Goal: Register for event/course

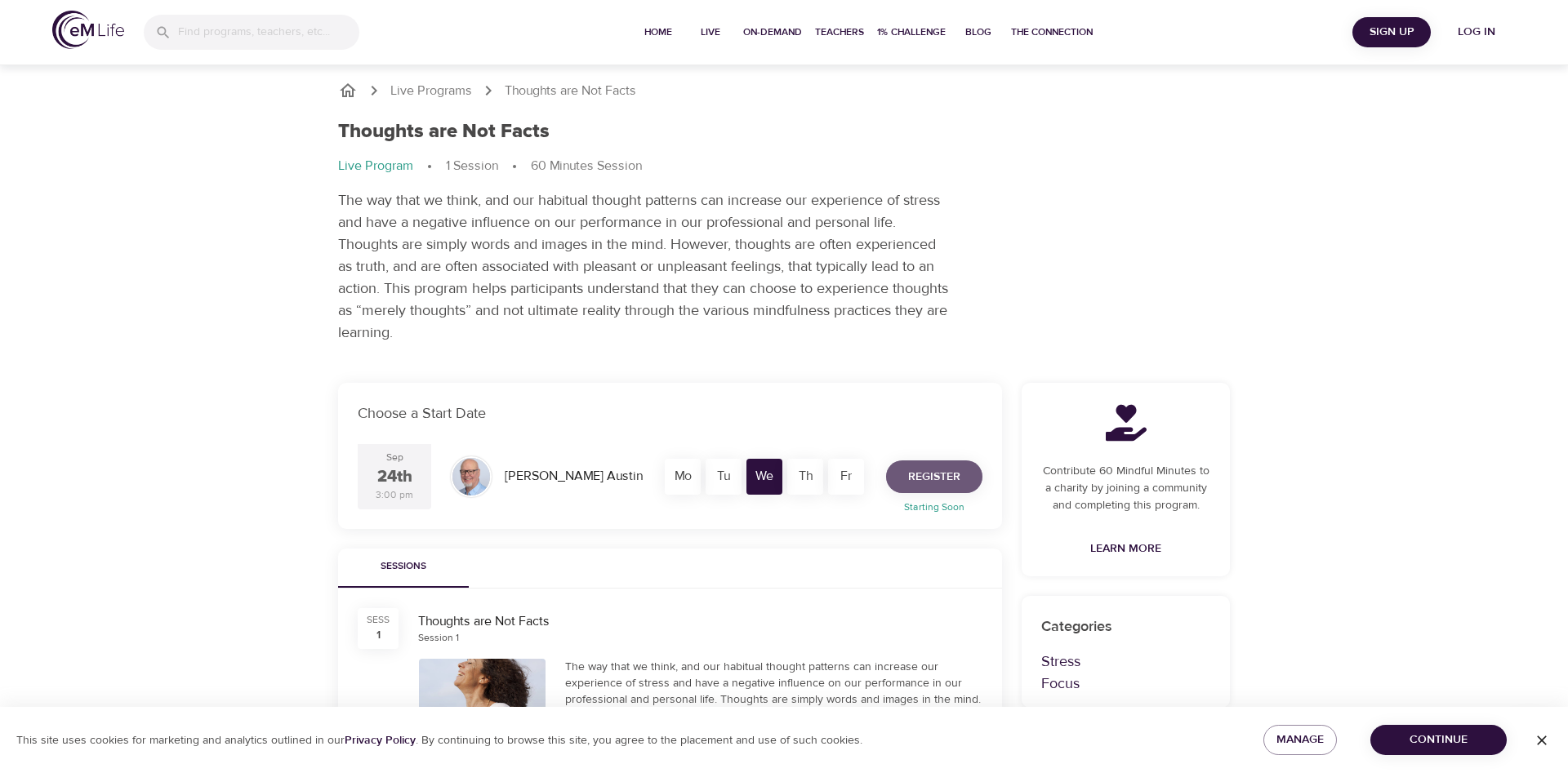
click at [946, 473] on span "Register" at bounding box center [935, 477] width 53 height 20
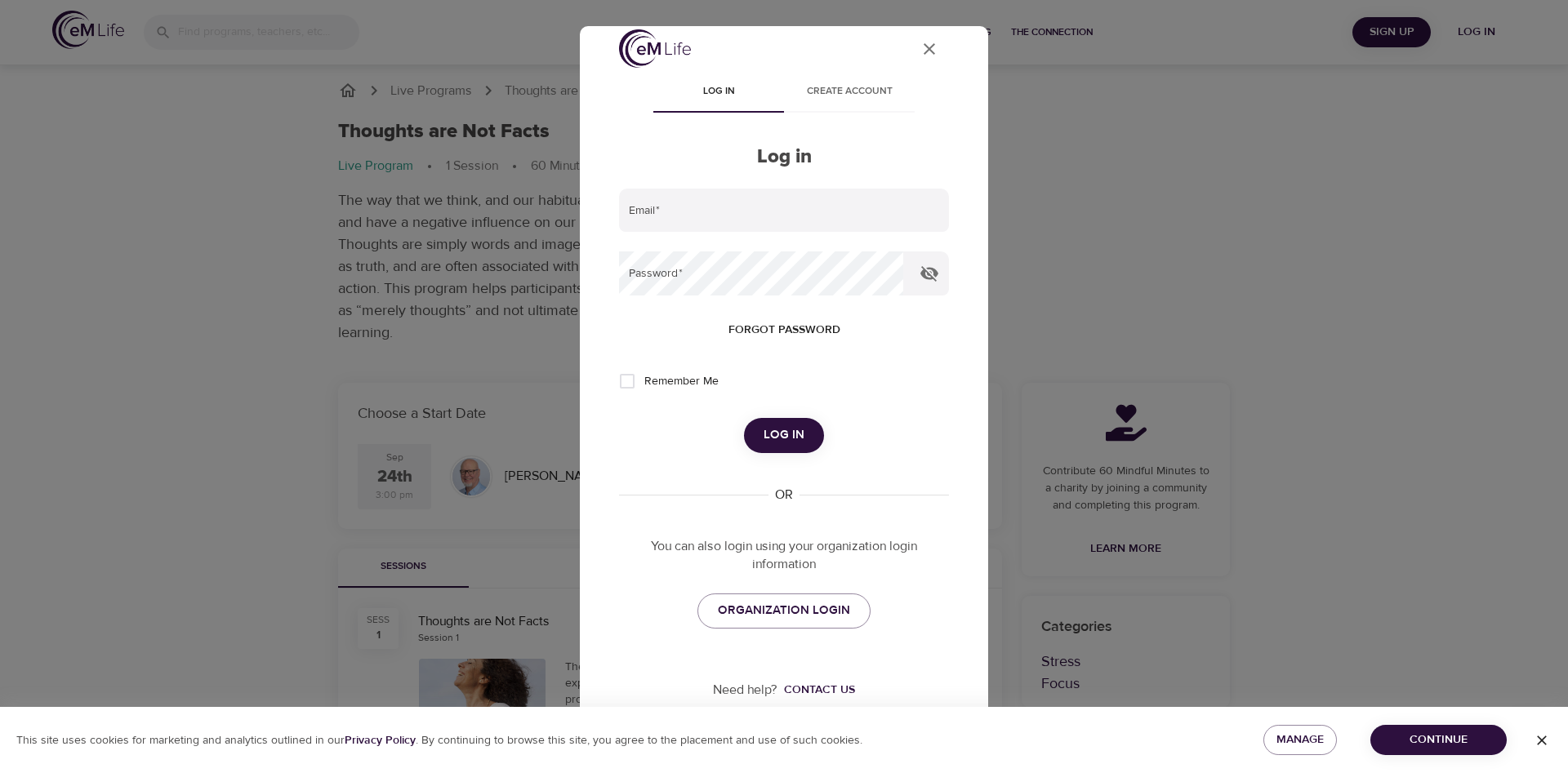
scroll to position [17, 0]
click at [797, 618] on link "ORGANIZATION LOGIN" at bounding box center [784, 606] width 173 height 34
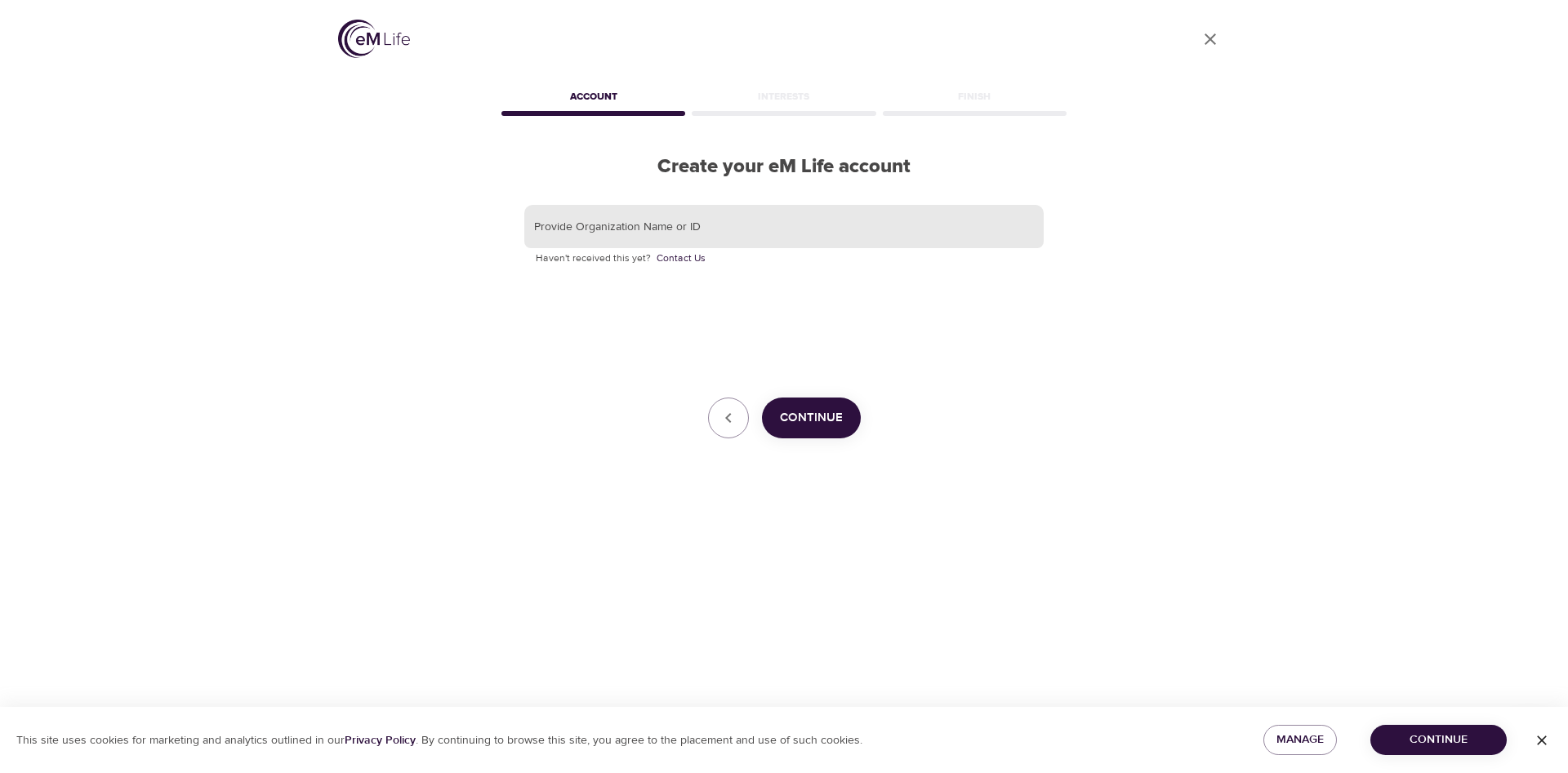
click at [725, 227] on input "text" at bounding box center [784, 227] width 520 height 44
type input "l"
type input "Lexmark"
click at [813, 424] on span "Continue" at bounding box center [812, 417] width 63 height 21
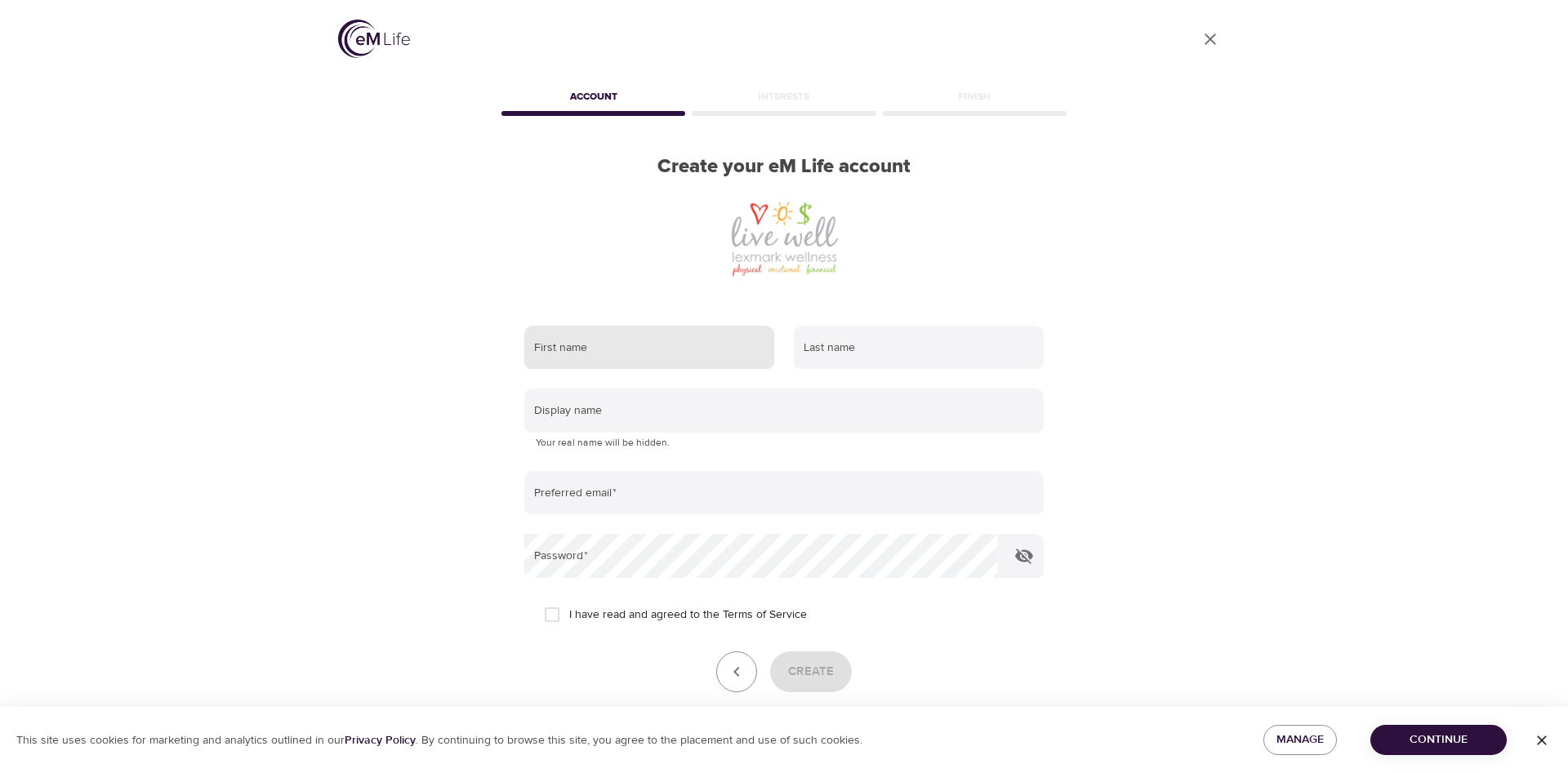
click at [615, 346] on input "text" at bounding box center [649, 348] width 250 height 44
type input "Bethany"
type input "Williams"
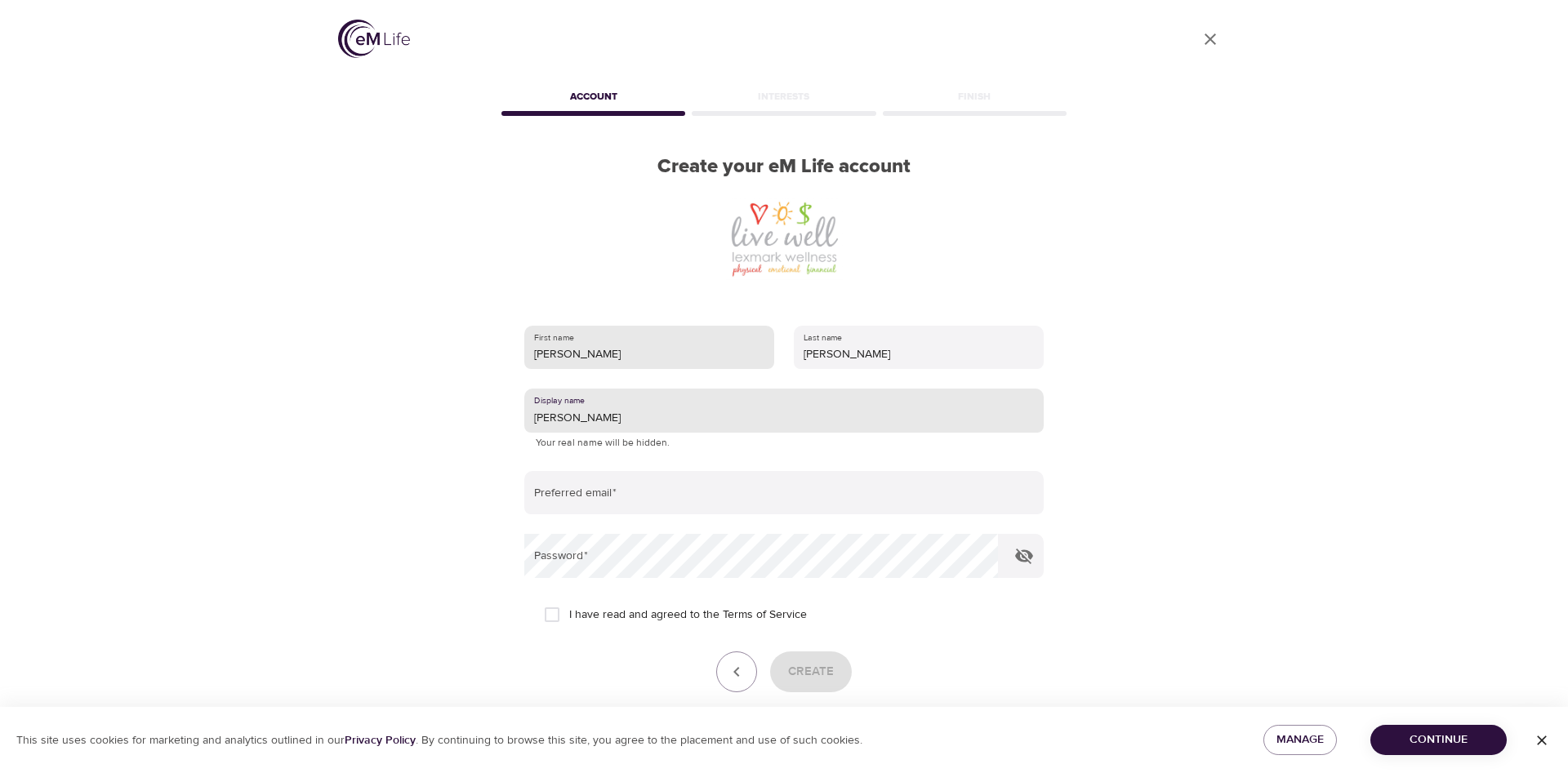
type input "Bethany"
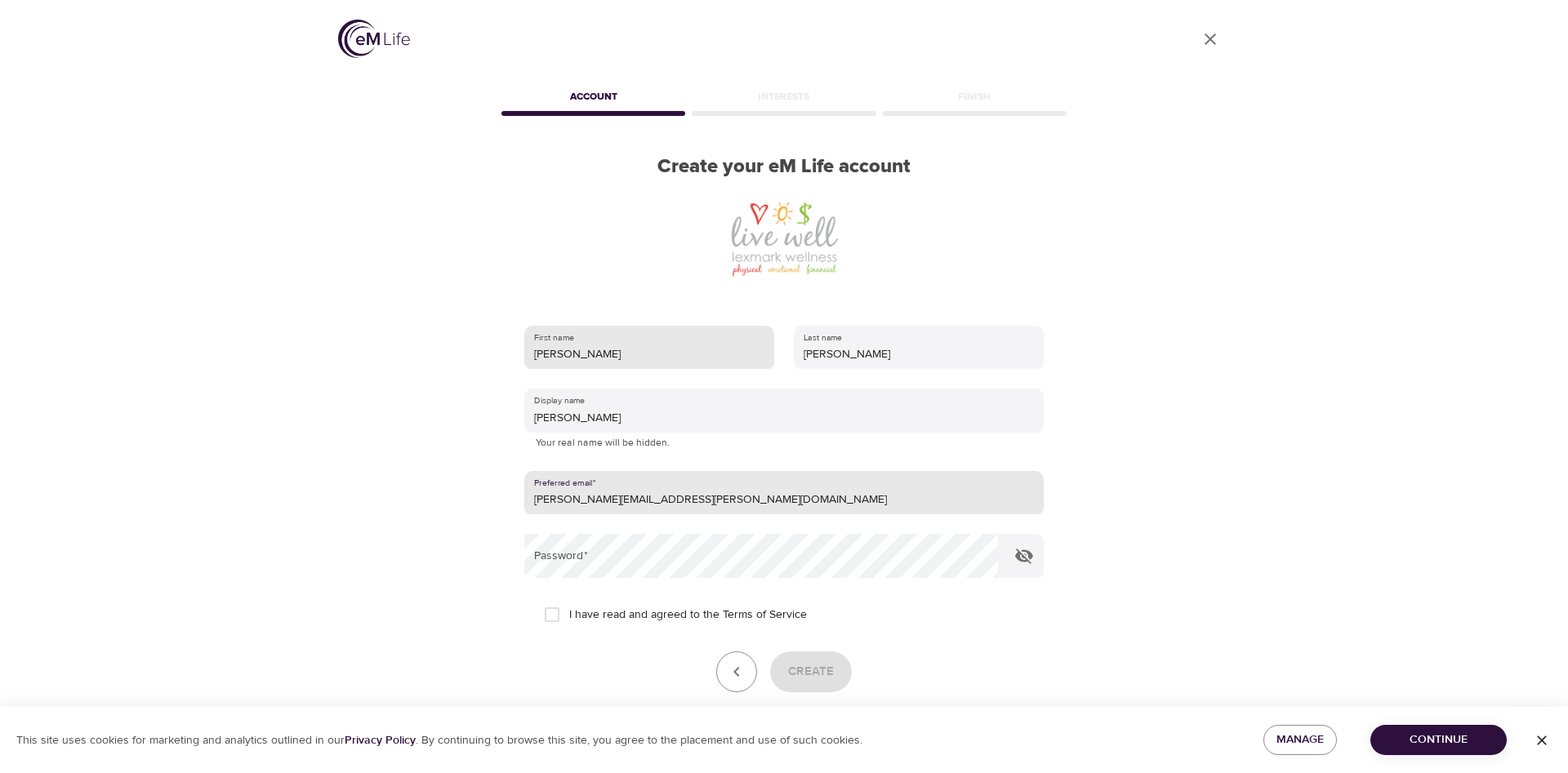
type input "bethany.williams@lexmark.com"
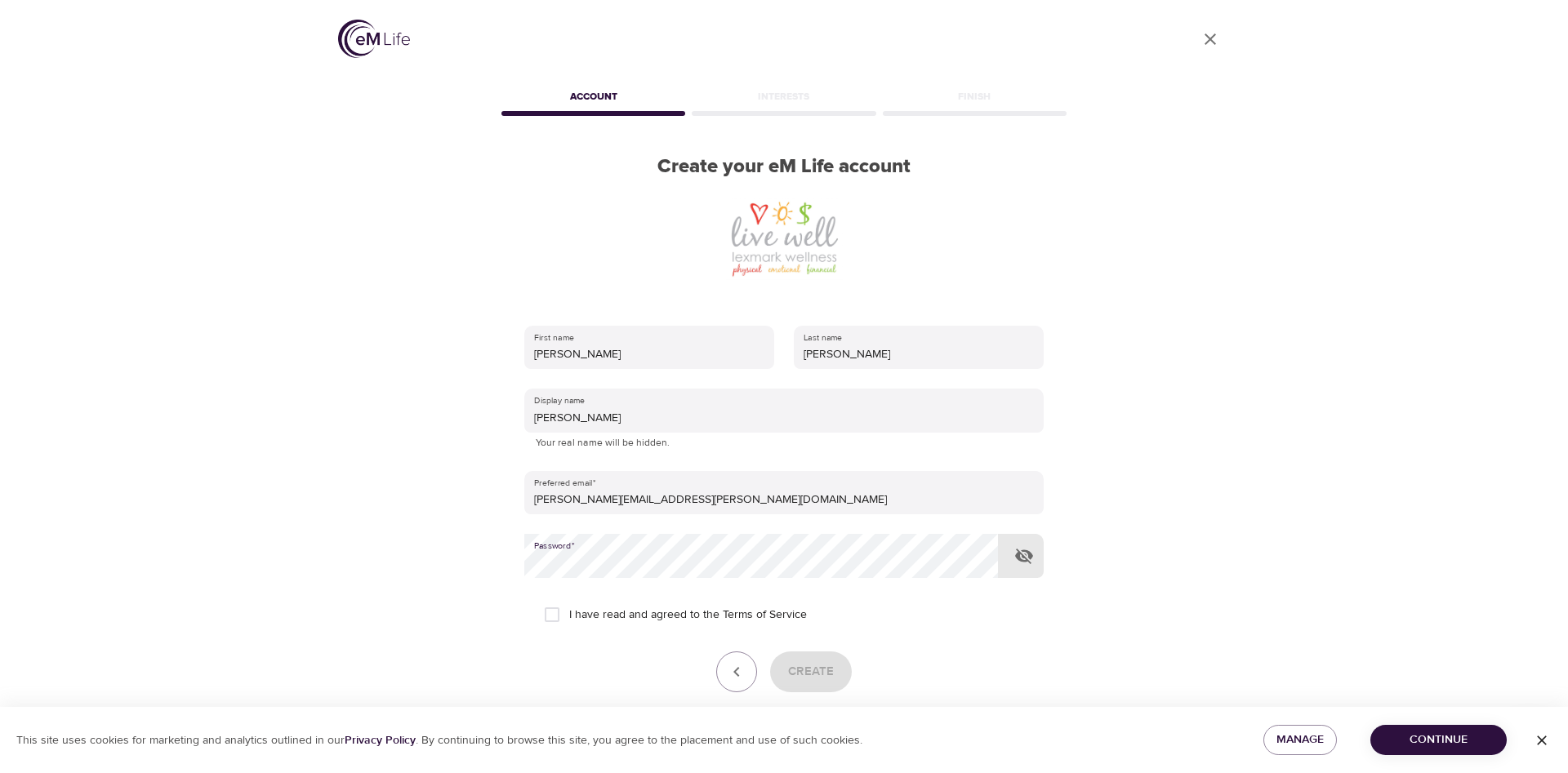
click at [1222, 38] on link "User Profile" at bounding box center [1210, 39] width 39 height 39
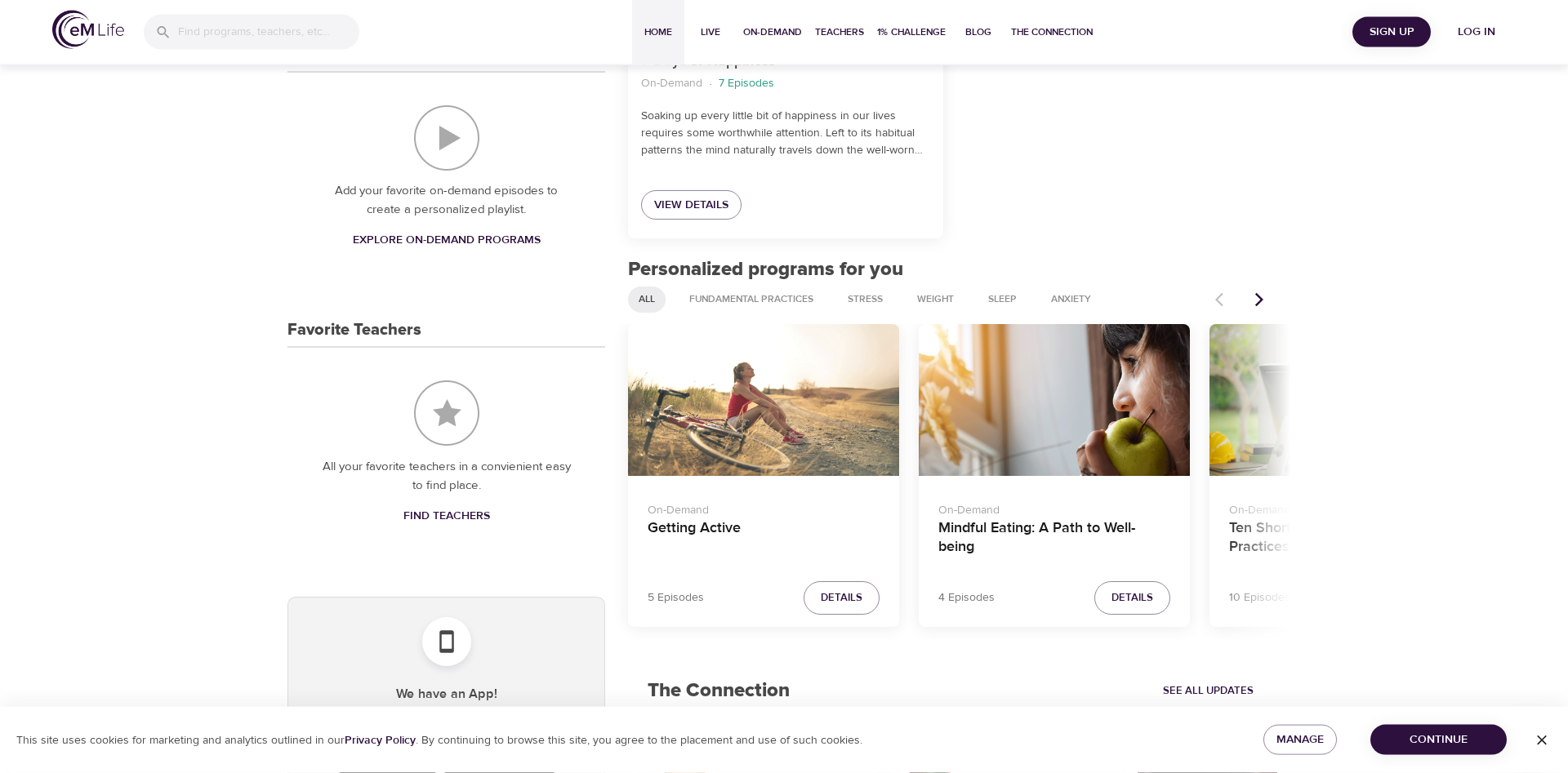
scroll to position [500, 0]
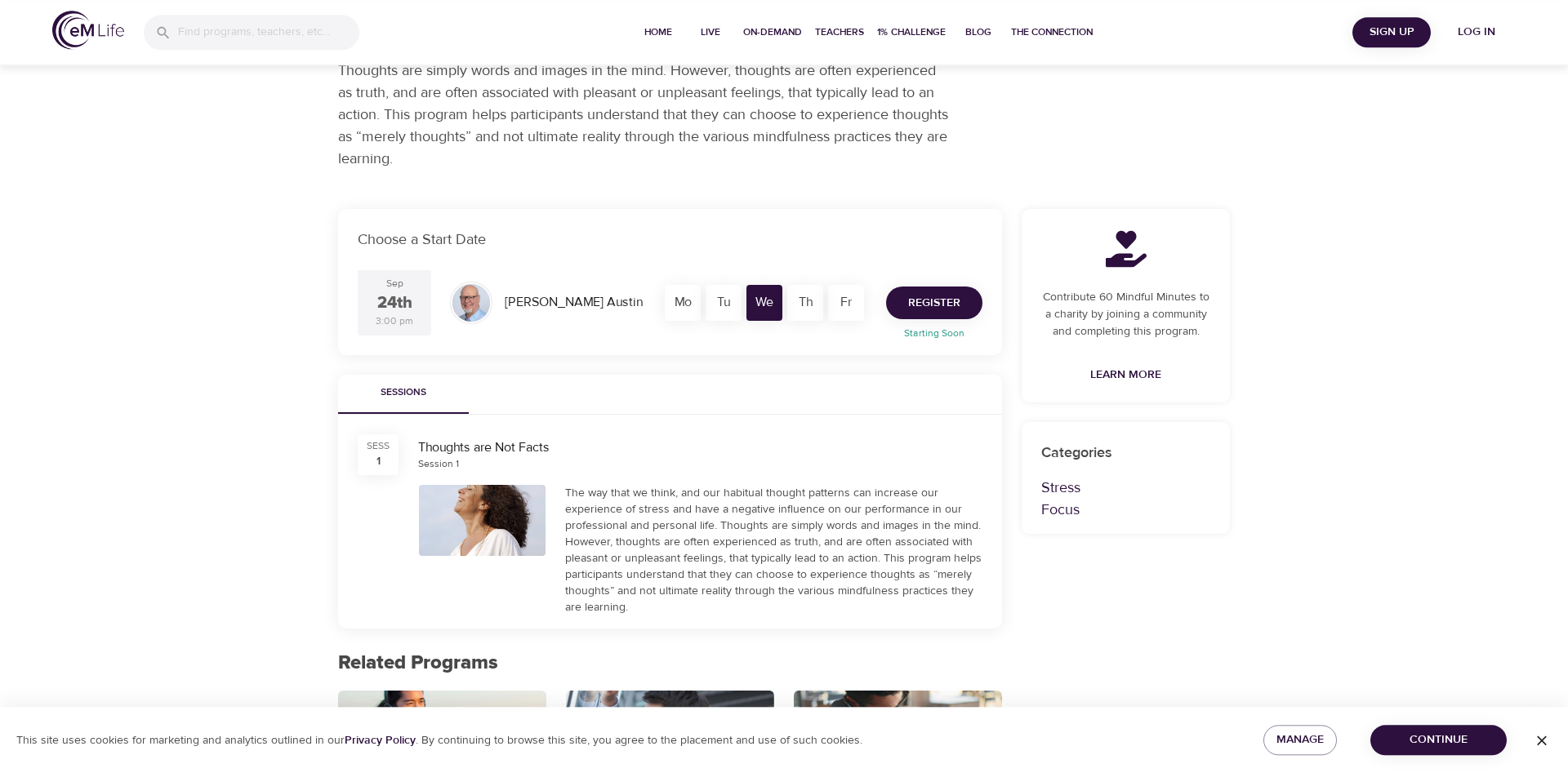
scroll to position [166, 0]
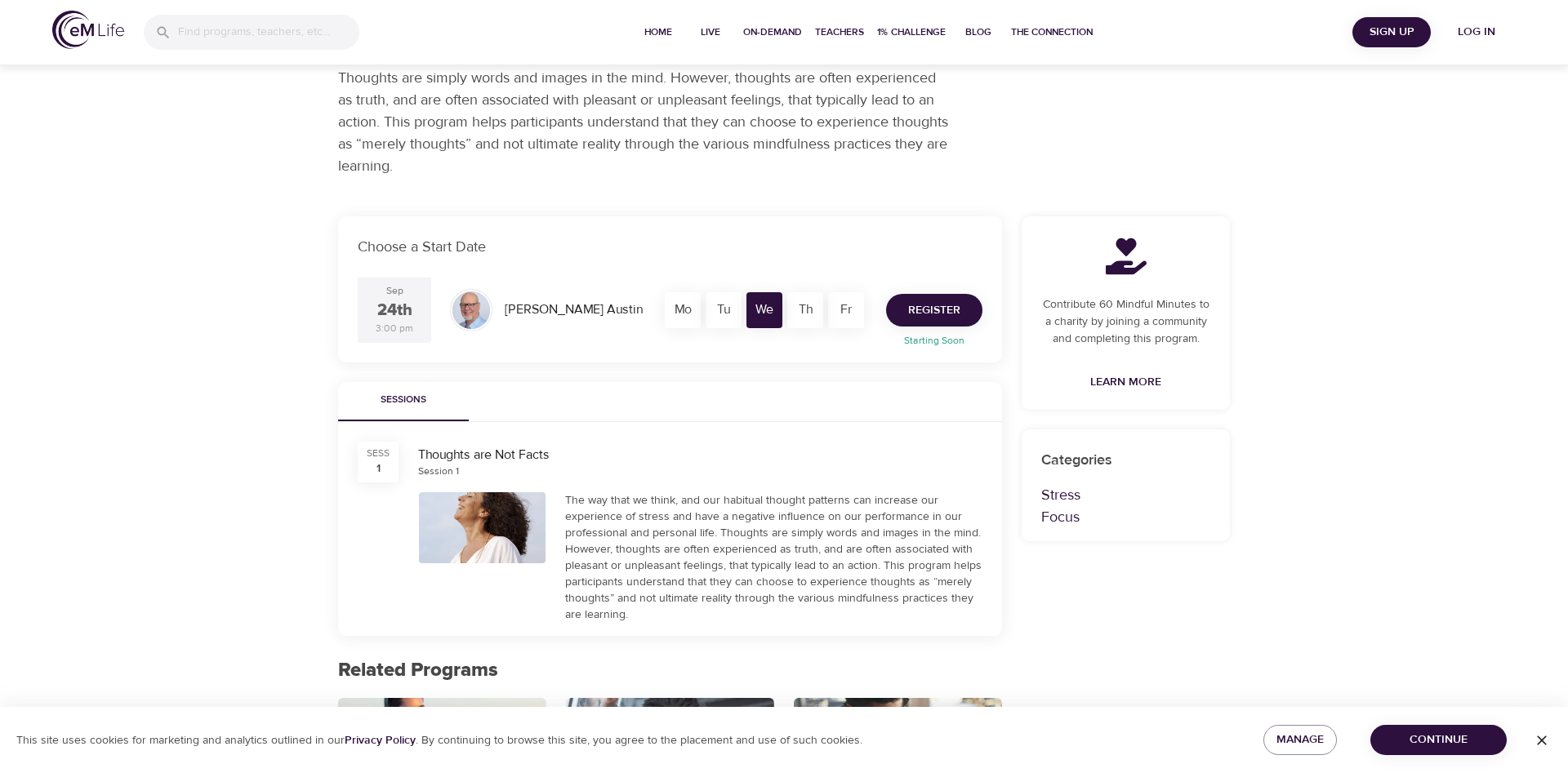
click at [957, 302] on span "Register" at bounding box center [935, 311] width 53 height 20
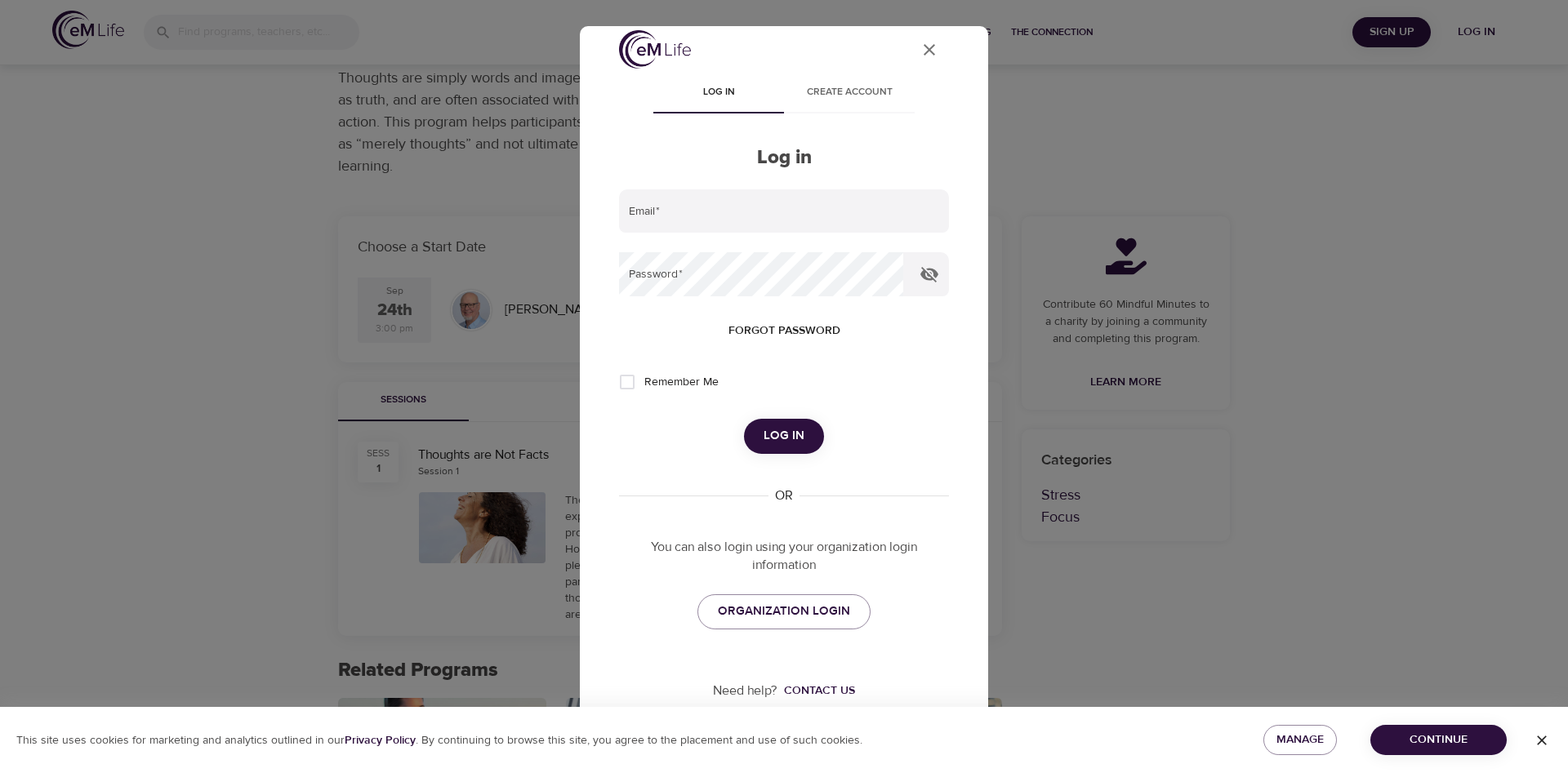
scroll to position [17, 0]
click at [778, 607] on span "ORGANIZATION LOGIN" at bounding box center [784, 606] width 132 height 21
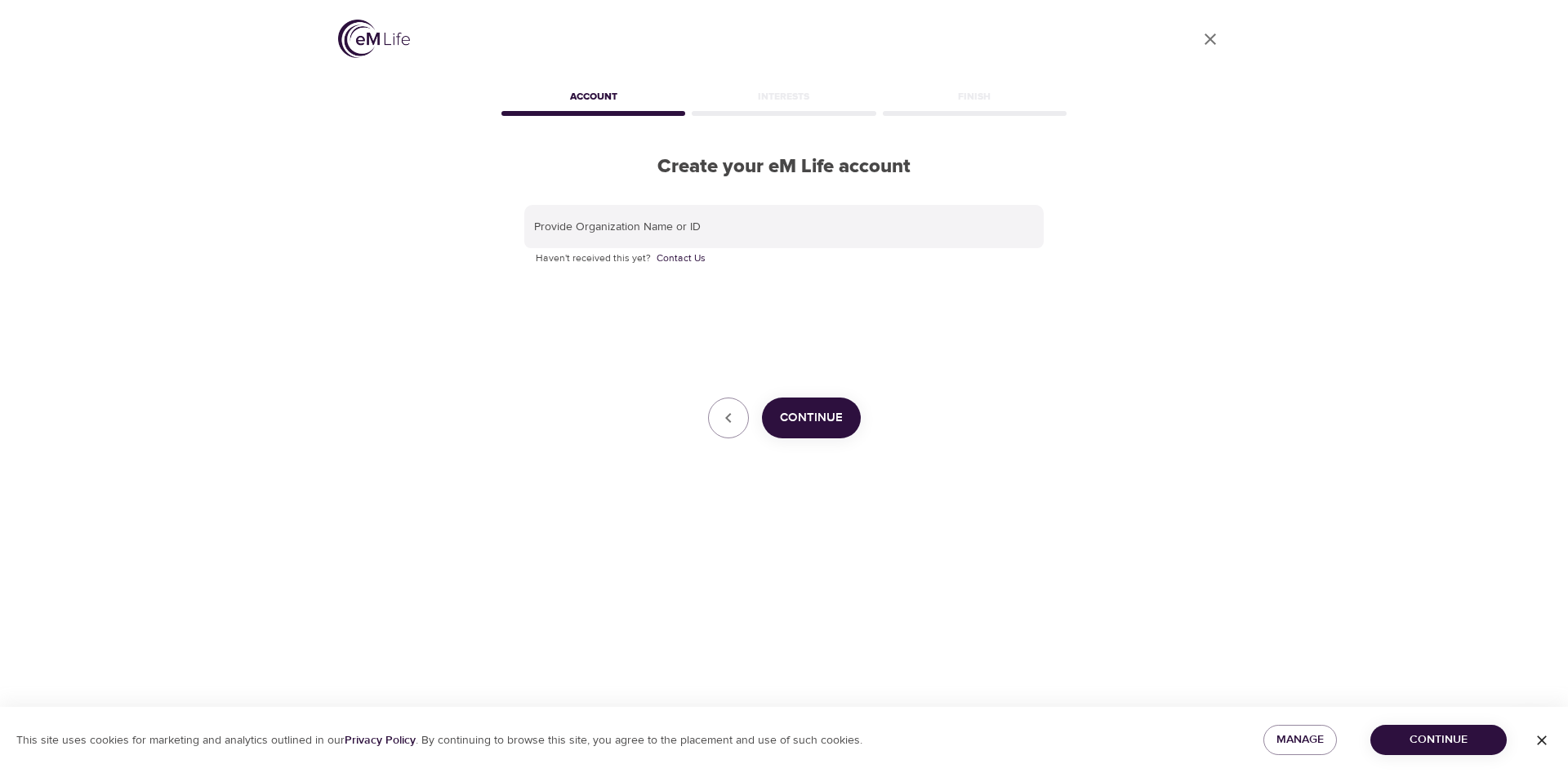
click at [1217, 33] on icon "User Profile" at bounding box center [1210, 39] width 20 height 20
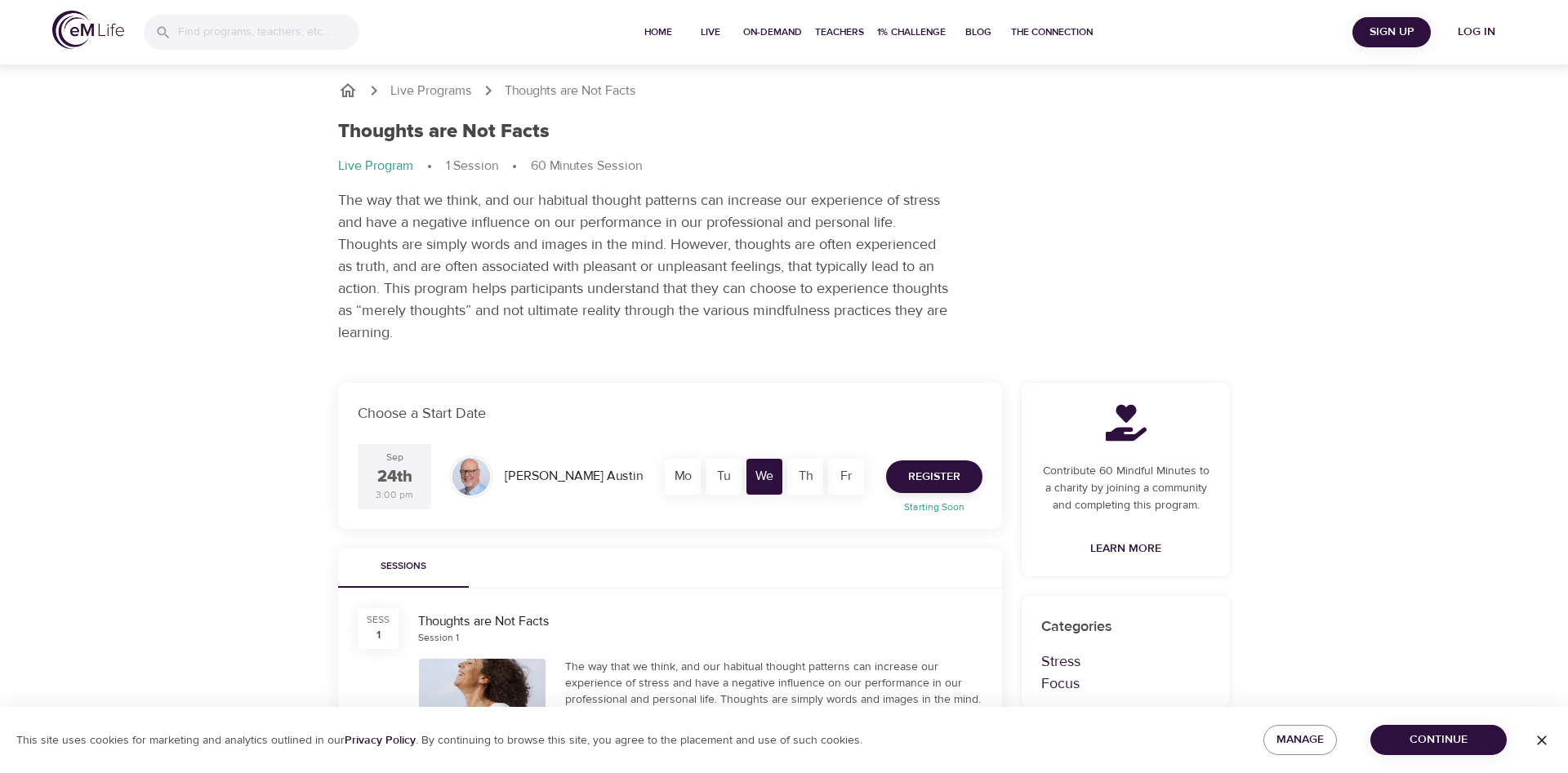
scroll to position [20, 0]
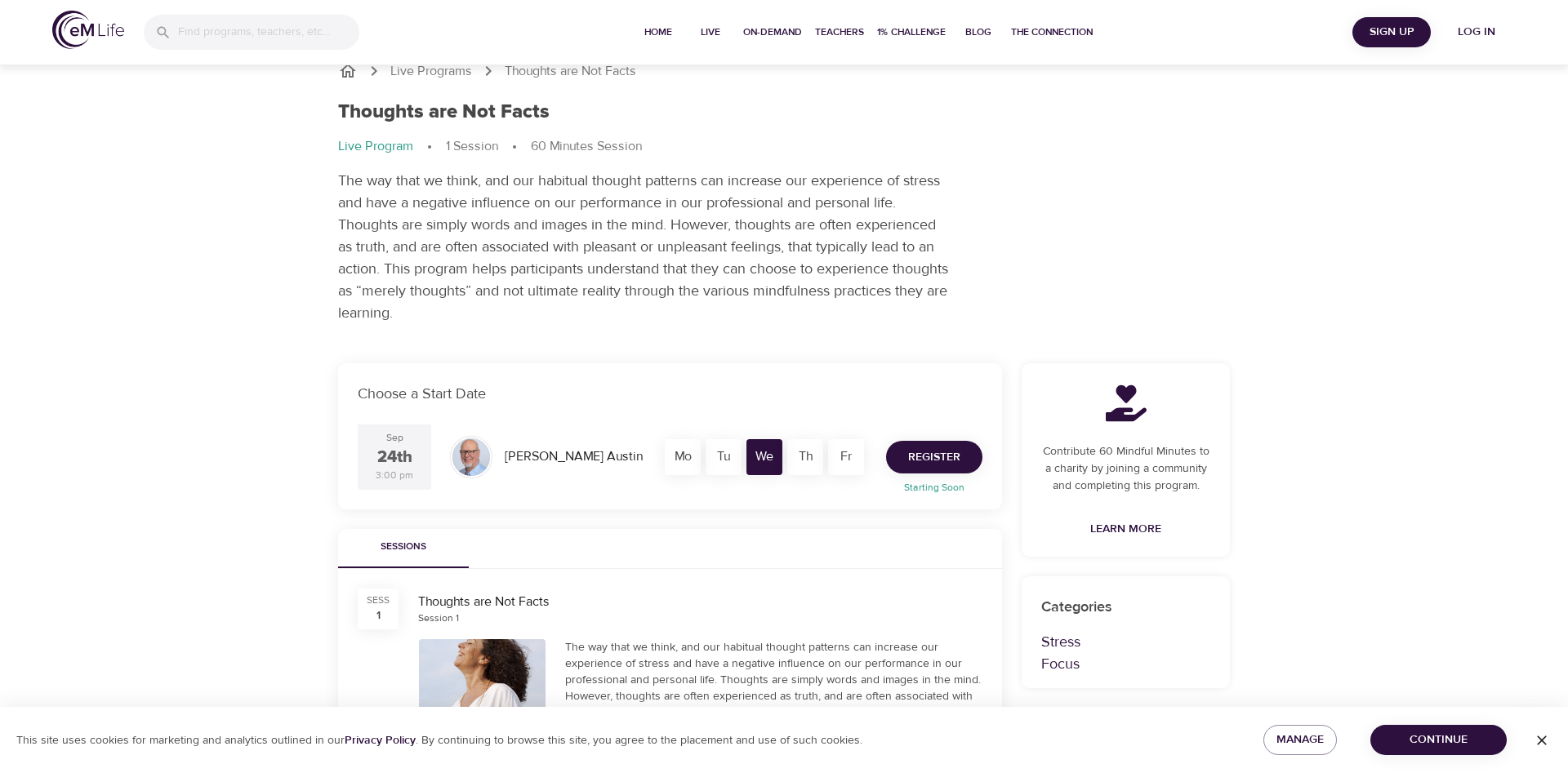
click at [921, 463] on span "Register" at bounding box center [935, 457] width 53 height 20
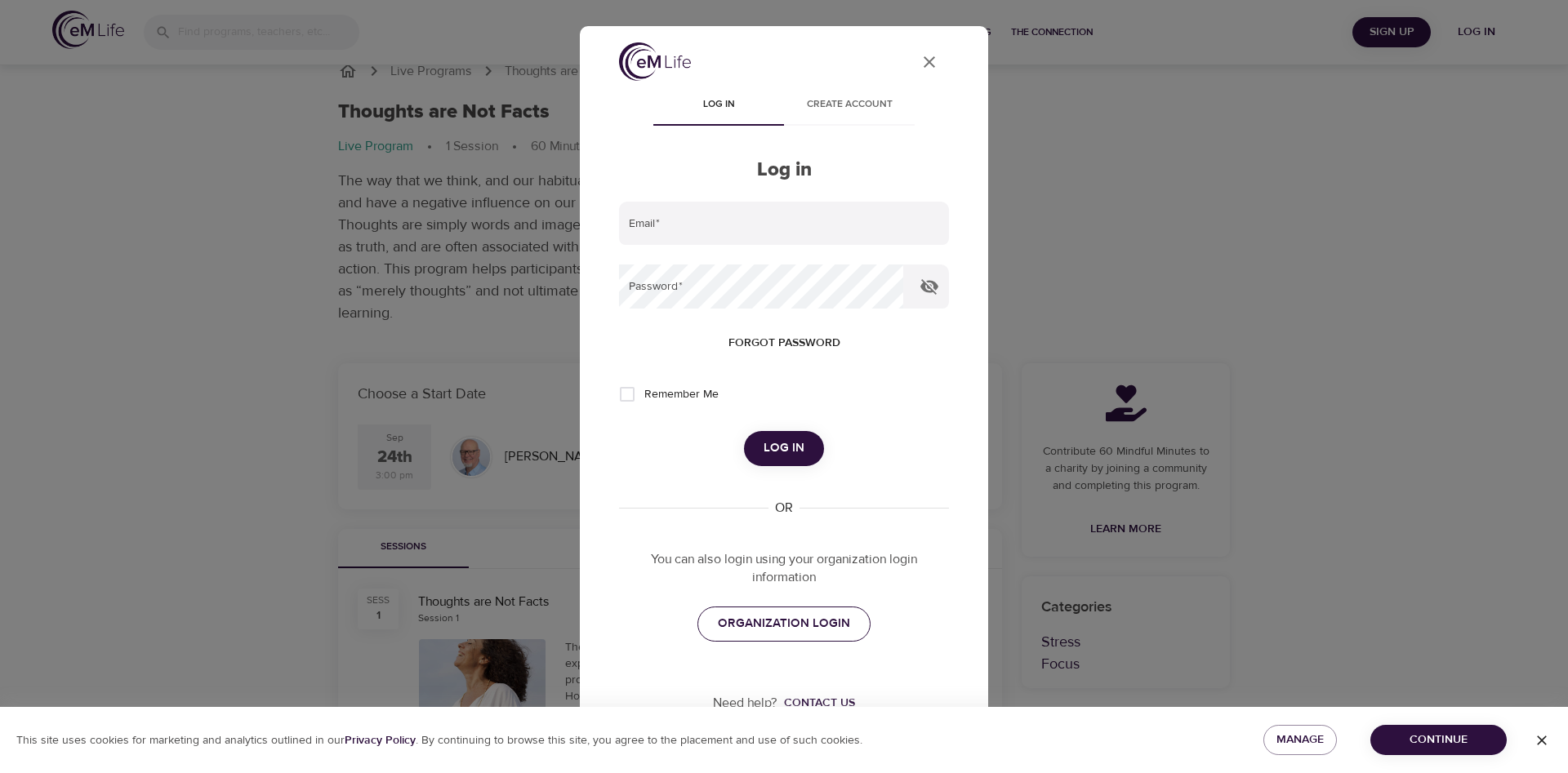
click at [801, 628] on span "ORGANIZATION LOGIN" at bounding box center [784, 623] width 132 height 21
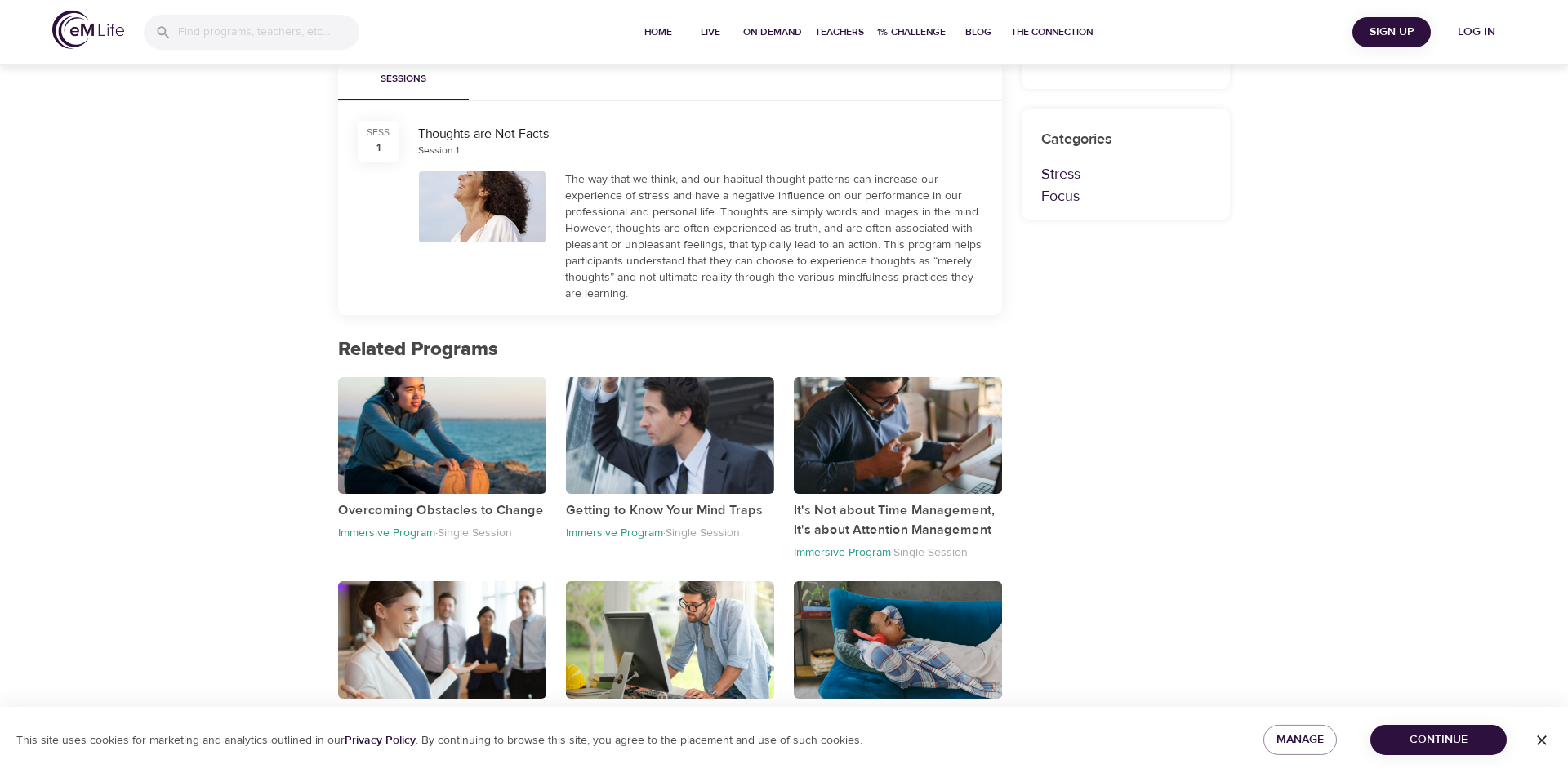
scroll to position [510, 0]
